Goal: Task Accomplishment & Management: Manage account settings

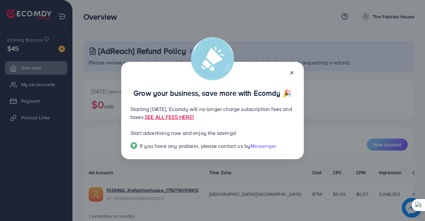
click at [293, 72] on icon at bounding box center [291, 72] width 5 height 5
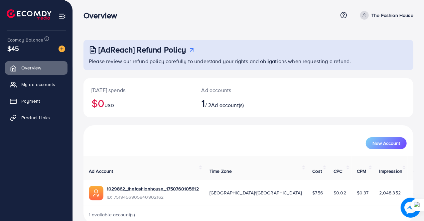
scroll to position [7, 0]
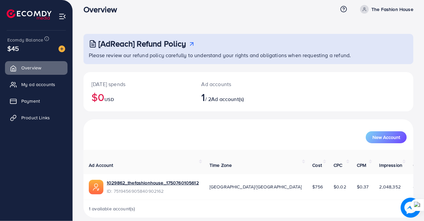
click at [268, 131] on div "New Account" at bounding box center [248, 137] width 316 height 12
click at [205, 27] on div "[AdReach] Refund Policy Please review our refund policy carefully to understand…" at bounding box center [248, 111] width 351 height 236
click at [141, 120] on div "New Account" at bounding box center [248, 134] width 330 height 31
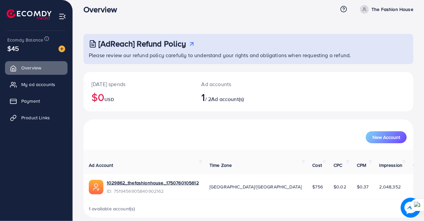
click at [230, 25] on div "[AdReach] Refund Policy Please review our refund policy carefully to understand…" at bounding box center [248, 111] width 351 height 236
click at [38, 84] on span "My ad accounts" at bounding box center [40, 84] width 34 height 7
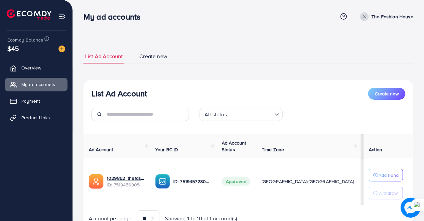
scroll to position [0, 0]
click at [160, 60] on link "Create new" at bounding box center [153, 56] width 31 height 14
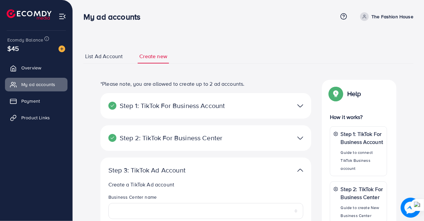
click at [110, 59] on span "List Ad Account" at bounding box center [104, 56] width 38 height 8
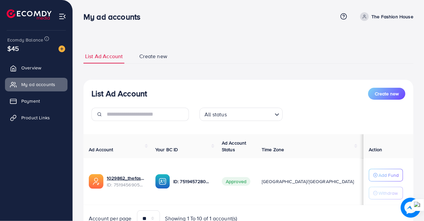
click at [157, 31] on div "List Ad Account Create new List Ad Account Create new All status Loading... Ad …" at bounding box center [248, 126] width 351 height 253
click at [39, 14] on img at bounding box center [29, 14] width 45 height 10
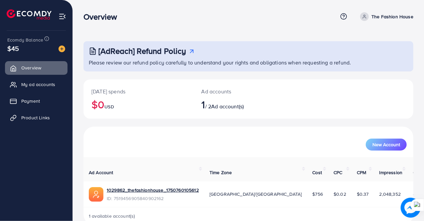
click at [59, 16] on img at bounding box center [62, 17] width 8 height 8
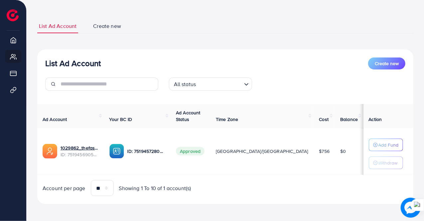
scroll to position [31, 0]
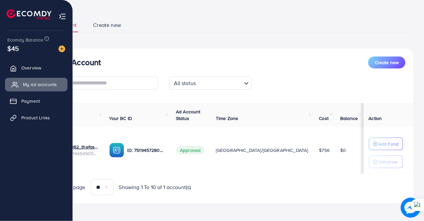
click at [33, 83] on span "My ad accounts" at bounding box center [40, 84] width 34 height 7
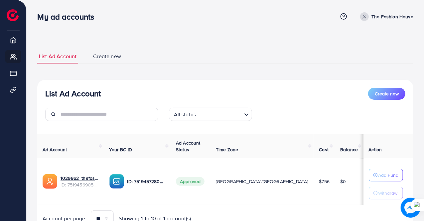
click at [391, 18] on p "The Fashion House" at bounding box center [392, 17] width 42 height 8
click at [280, 48] on div "List Ad Account Create new List Ad Account Create new All status Loading... Ad …" at bounding box center [225, 141] width 376 height 201
click at [113, 56] on span "Create new" at bounding box center [107, 56] width 28 height 8
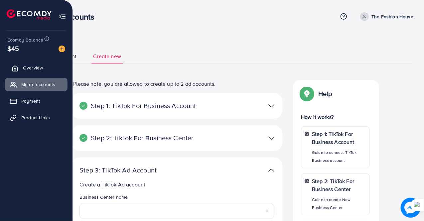
click at [22, 65] on link "Overview" at bounding box center [36, 67] width 62 height 13
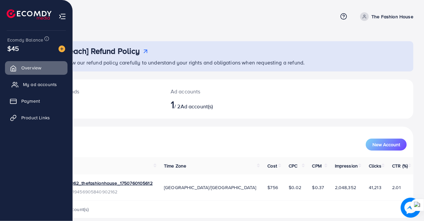
click at [24, 83] on span "My ad accounts" at bounding box center [40, 84] width 34 height 7
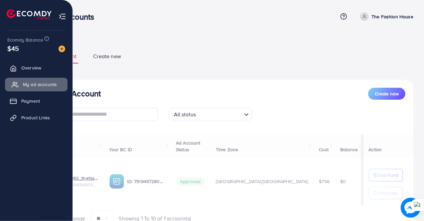
select select
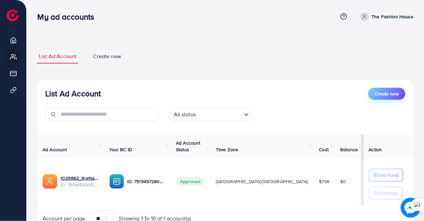
click at [385, 96] on span "Create new" at bounding box center [386, 93] width 24 height 7
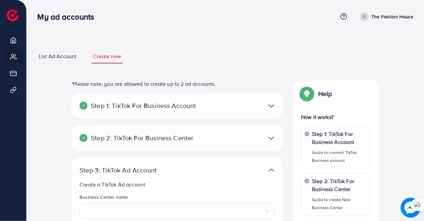
click at [58, 58] on span "List Ad Account" at bounding box center [58, 56] width 38 height 8
